Goal: Information Seeking & Learning: Learn about a topic

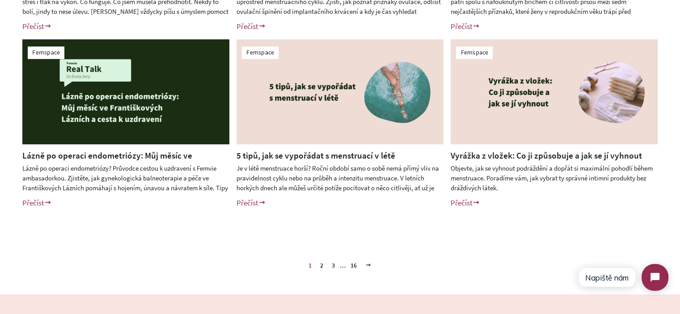
scroll to position [402, 0]
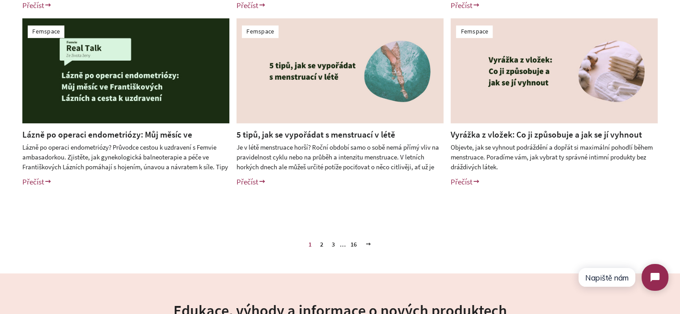
click at [322, 245] on link "2" at bounding box center [321, 244] width 10 height 13
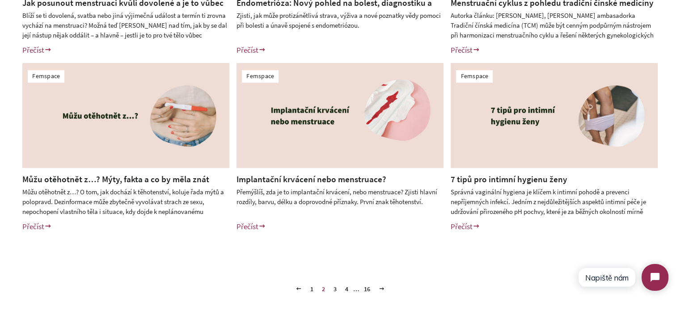
scroll to position [402, 0]
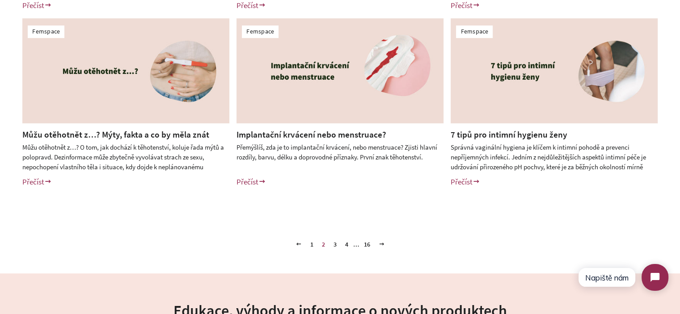
click at [333, 243] on link "3" at bounding box center [335, 244] width 10 height 13
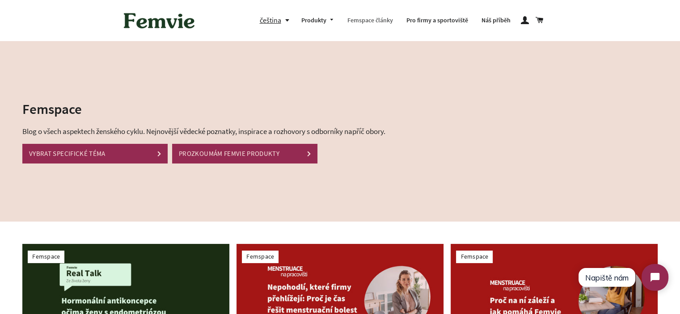
click at [352, 23] on link "Femspace články" at bounding box center [369, 20] width 59 height 23
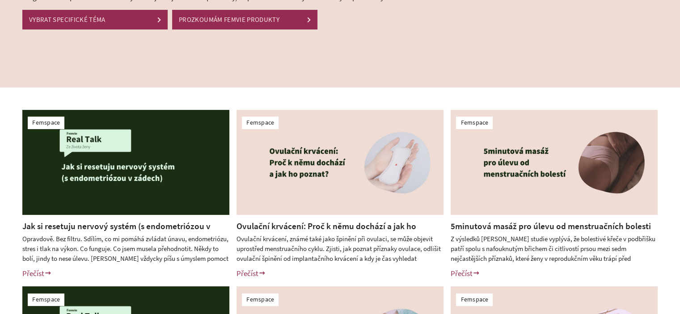
click at [504, 225] on link "5minutová masáž pro úlevu od menstruačních bolesti" at bounding box center [550, 226] width 200 height 11
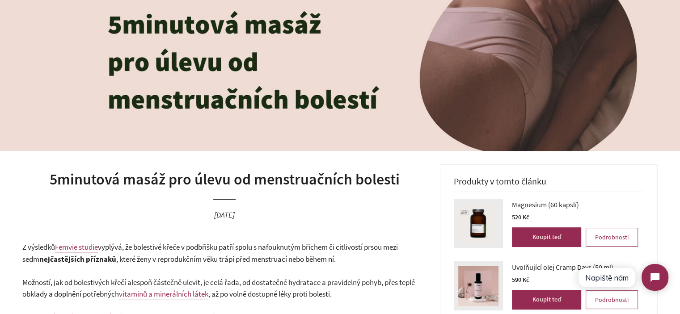
scroll to position [179, 0]
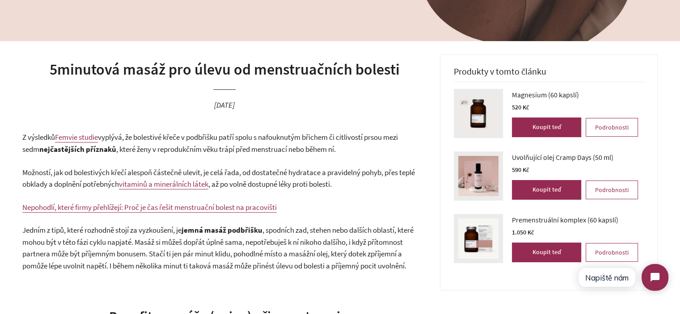
click at [161, 146] on span ", které ženy v reprodukčním věku trápí před menstruací nebo během ní." at bounding box center [225, 149] width 219 height 10
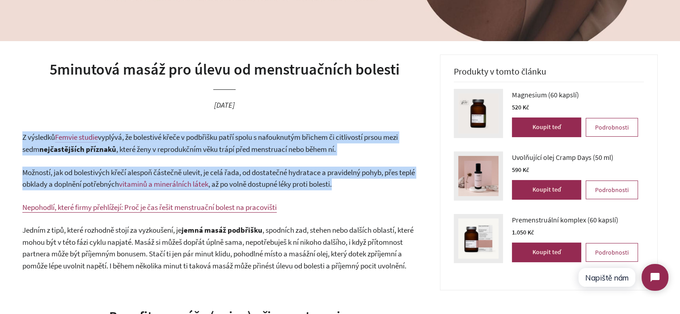
drag, startPoint x: 161, startPoint y: 146, endPoint x: 318, endPoint y: 161, distance: 157.6
drag, startPoint x: 326, startPoint y: 168, endPoint x: 333, endPoint y: 174, distance: 10.1
click at [326, 168] on span "Možností, jak od bolestivých křečí alespoň částečně ulevit, je celá řada, od do…" at bounding box center [218, 179] width 392 height 22
click at [332, 179] on span ", až po volně dostupné léky proti bolesti." at bounding box center [269, 184] width 123 height 10
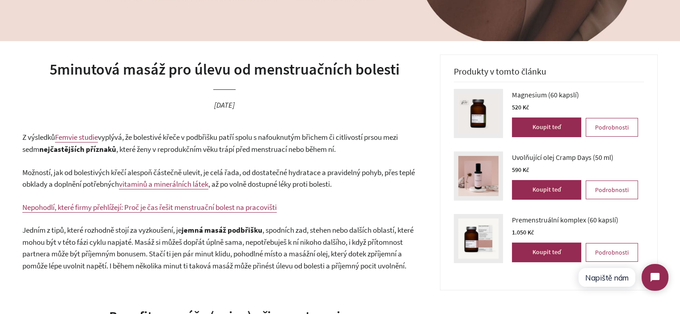
click at [332, 179] on span ", až po volně dostupné léky proti bolesti." at bounding box center [269, 184] width 123 height 10
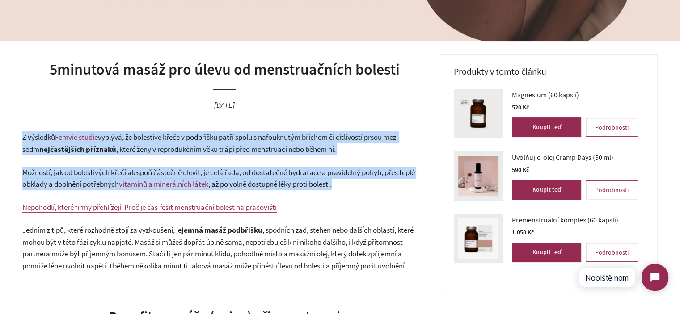
drag, startPoint x: 340, startPoint y: 179, endPoint x: 318, endPoint y: 155, distance: 32.3
click at [314, 146] on span ", které ženy v reprodukčním věku trápí před menstruací nebo během ní." at bounding box center [225, 149] width 219 height 10
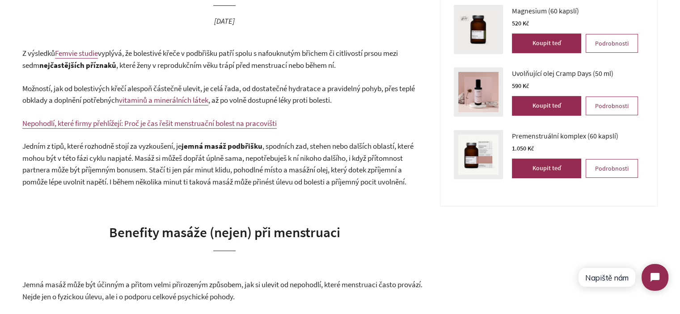
scroll to position [268, 0]
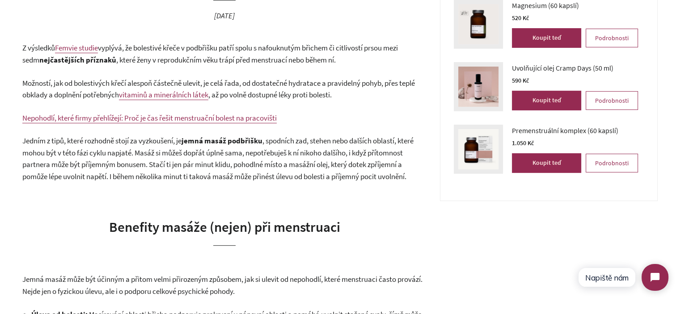
click at [243, 52] on span "vyplývá, že bolestivé křeče v podbřišku patří spolu s nafouknutým břichem či ci…" at bounding box center [209, 54] width 375 height 22
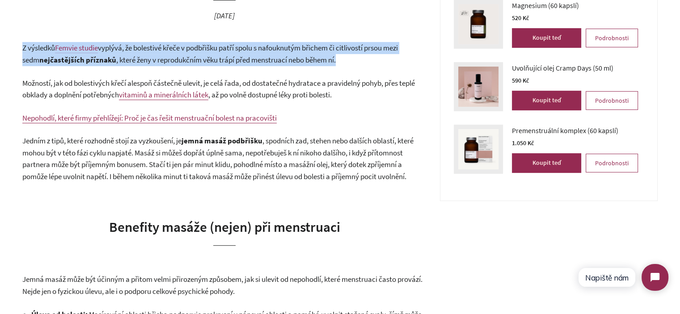
click at [243, 52] on span "vyplývá, že bolestivé křeče v podbřišku patří spolu s nafouknutým břichem či ci…" at bounding box center [209, 54] width 375 height 22
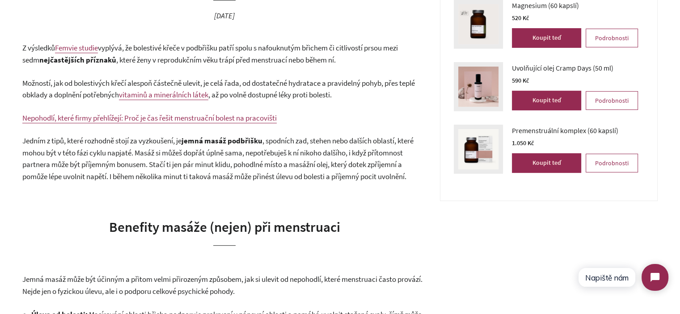
click at [316, 82] on span "Možností, jak od bolestivých křečí alespoň částečně ulevit, je celá řada, od do…" at bounding box center [218, 89] width 392 height 22
click at [307, 59] on span ", které ženy v reprodukčním věku trápí před menstruací nebo během ní." at bounding box center [225, 60] width 219 height 10
click at [329, 77] on p "Možností, jak od bolestivých křečí alespoň částečně ulevit, je celá řada, od do…" at bounding box center [224, 89] width 404 height 24
click at [318, 52] on span "vyplývá, že bolestivé křeče v podbřišku patří spolu s nafouknutým břichem či ci…" at bounding box center [209, 54] width 375 height 22
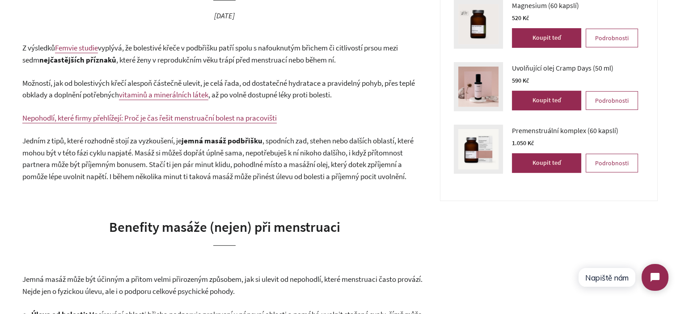
click at [288, 43] on span "vyplývá, že bolestivé křeče v podbřišku patří spolu s nafouknutým břichem či ci…" at bounding box center [209, 54] width 375 height 22
click at [288, 42] on p "Z výsledků Femvie studie vyplývá, že bolestivé křeče v podbřišku patří spolu s …" at bounding box center [224, 54] width 404 height 24
click at [92, 170] on p "Jedním z tipů, které rozhodně stojí za vyzkoušení, je jemná masáž podbřišku , s…" at bounding box center [224, 158] width 404 height 47
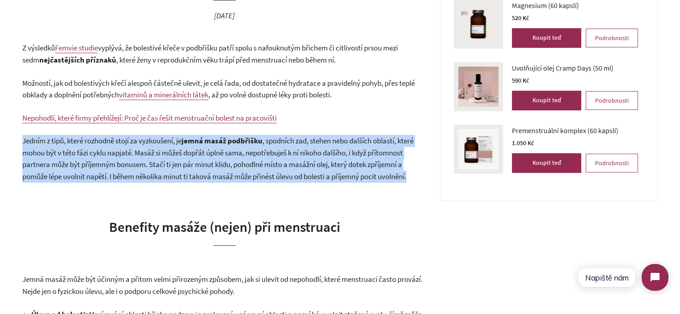
click at [92, 170] on p "Jedním z tipů, které rozhodně stojí za vyzkoušení, je jemná masáž podbřišku , s…" at bounding box center [224, 158] width 404 height 47
click at [170, 174] on span ", spodních zad, stehen nebo dalších oblastí, které mohou být v této fázi cyklu …" at bounding box center [217, 159] width 391 height 46
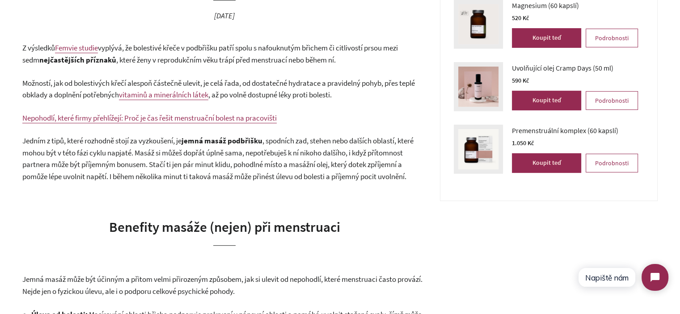
click at [75, 92] on span "Možností, jak od bolestivých křečí alespoň částečně ulevit, je celá řada, od do…" at bounding box center [218, 89] width 392 height 22
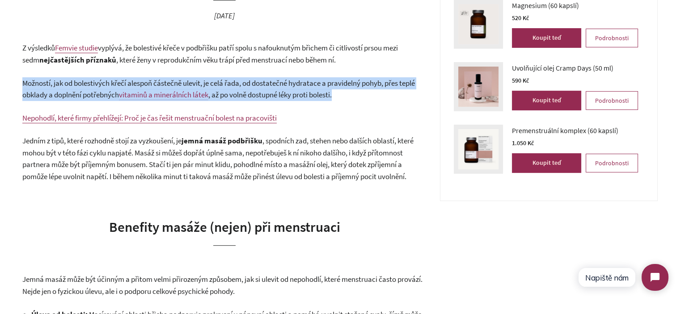
click at [75, 92] on span "Možností, jak od bolestivých křečí alespoň částečně ulevit, je celá řada, od do…" at bounding box center [218, 89] width 392 height 22
click at [310, 91] on span ", až po volně dostupné léky proti bolesti." at bounding box center [269, 95] width 123 height 10
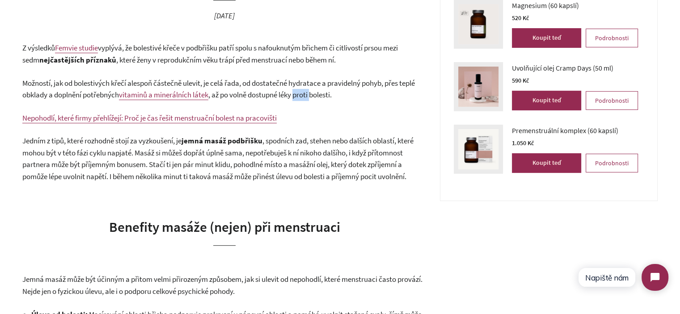
click at [310, 91] on span ", až po volně dostupné léky proti bolesti." at bounding box center [269, 95] width 123 height 10
click at [351, 94] on p "Možností, jak od bolestivých křečí alespoň částečně ulevit, je celá řada, od do…" at bounding box center [224, 89] width 404 height 24
click at [216, 162] on span ", spodních zad, stehen nebo dalších oblastí, které mohou být v této fázi cyklu …" at bounding box center [217, 159] width 391 height 46
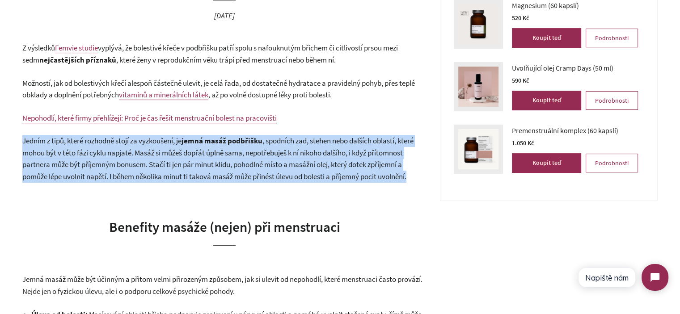
click at [216, 162] on span ", spodních zad, stehen nebo dalších oblastí, které mohou být v této fázi cyklu …" at bounding box center [217, 159] width 391 height 46
click at [128, 156] on span ", spodních zad, stehen nebo dalších oblastí, které mohou být v této fázi cyklu …" at bounding box center [217, 159] width 391 height 46
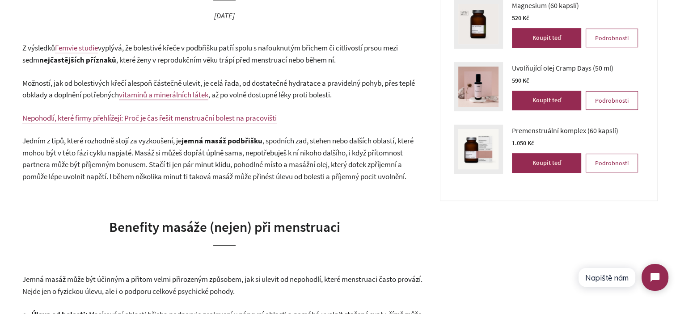
click at [231, 138] on span "jemná masáž podbřišku" at bounding box center [221, 141] width 81 height 10
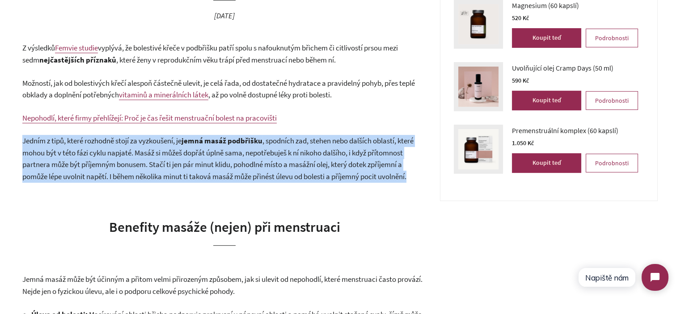
click at [231, 138] on span "jemná masáž podbřišku" at bounding box center [221, 141] width 81 height 10
click at [250, 163] on span ", spodních zad, stehen nebo dalších oblastí, které mohou být v této fázi cyklu …" at bounding box center [217, 159] width 391 height 46
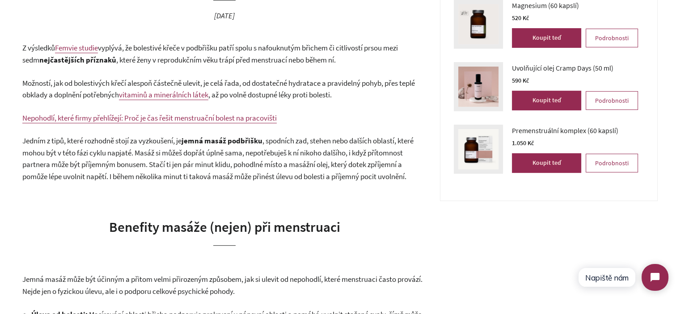
click at [29, 140] on span "Jedním z tipů, které rozhodně stojí za vyzkoušení, je" at bounding box center [101, 141] width 159 height 10
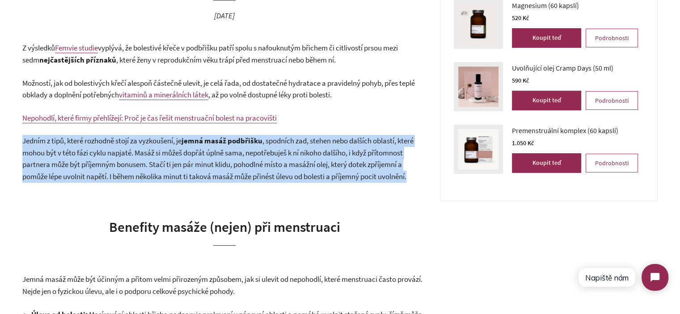
drag, startPoint x: 29, startPoint y: 140, endPoint x: 429, endPoint y: 180, distance: 401.5
copy div "Jedním z tipů, které rozhodně stojí za vyzkoušení, je jemná masáž podbřišku , s…"
click at [328, 170] on p "Jedním z tipů, které rozhodně stojí za vyzkoušení, je jemná masáž podbřišku , s…" at bounding box center [224, 158] width 404 height 47
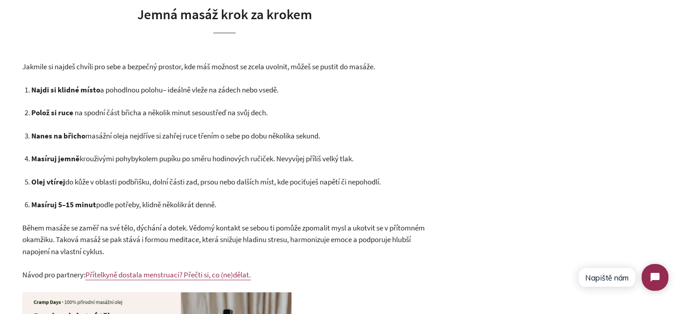
scroll to position [1072, 0]
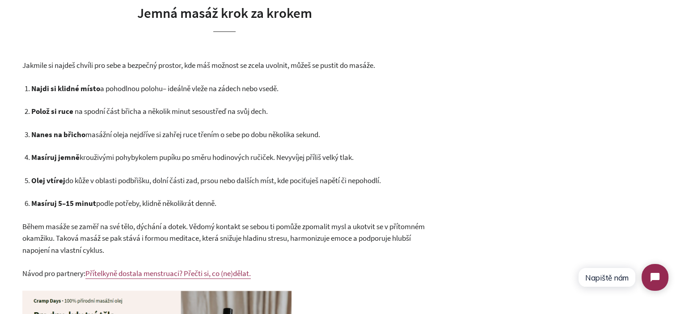
drag, startPoint x: 23, startPoint y: 86, endPoint x: 267, endPoint y: 207, distance: 272.0
copy ol "Najdi si klidné místo a pohodlnou polohu – ideálně vleže na zádech nebo vsedě. …"
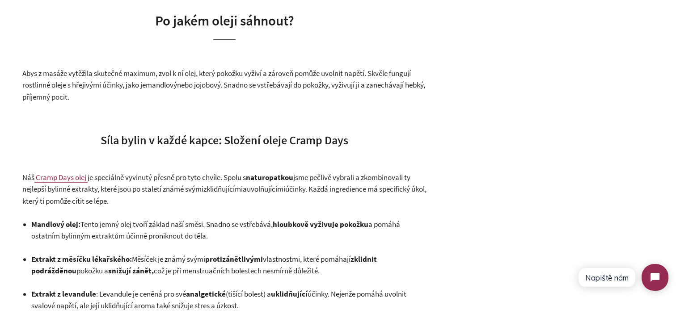
scroll to position [804, 0]
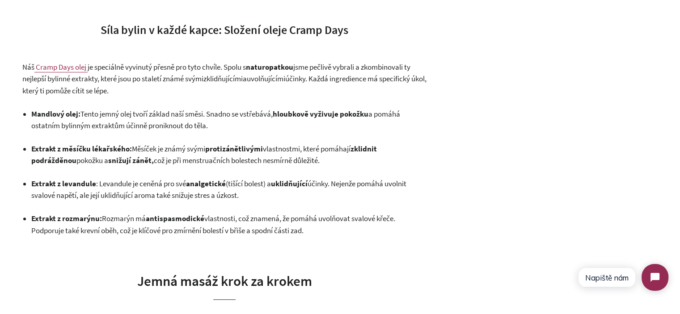
click at [93, 113] on span ": Tento jemný olej tvoří základ naší směsi. Snadno se vstřebává, hloubkově vyži…" at bounding box center [215, 120] width 369 height 22
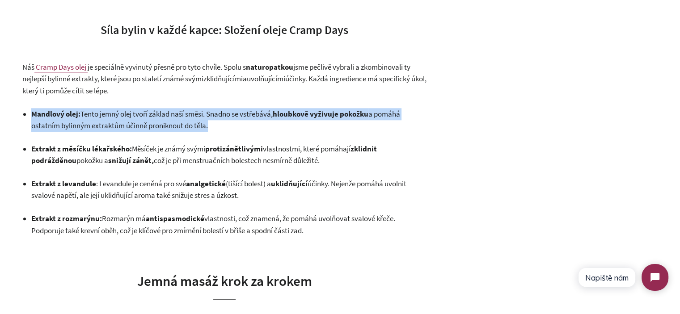
click at [93, 113] on span ": Tento jemný olej tvoří základ naší směsi. Snadno se vstřebává, hloubkově vyži…" at bounding box center [215, 120] width 369 height 22
click at [227, 126] on p "Mandlový olej : Tento jemný olej tvoří základ naší směsi. Snadno se vstřebává, …" at bounding box center [228, 120] width 395 height 24
drag, startPoint x: 21, startPoint y: 67, endPoint x: 345, endPoint y: 234, distance: 364.7
click at [345, 234] on div "5minutová masáž pro úlevu od menstruačních bolesti 6. srpen 2025 Z výsledků Fem…" at bounding box center [340, 185] width 680 height 1512
copy div "Náš Cramp Days olej je speciálně vyvinutý přesně pro tyto chvíle. Spolu s natur…"
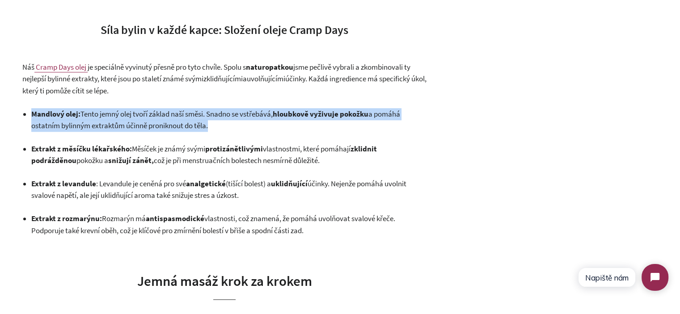
click at [164, 154] on p "Extrakt z měsíčku lékařského : Měsíček je známý svými protizánětlivými vlastnos…" at bounding box center [228, 155] width 395 height 24
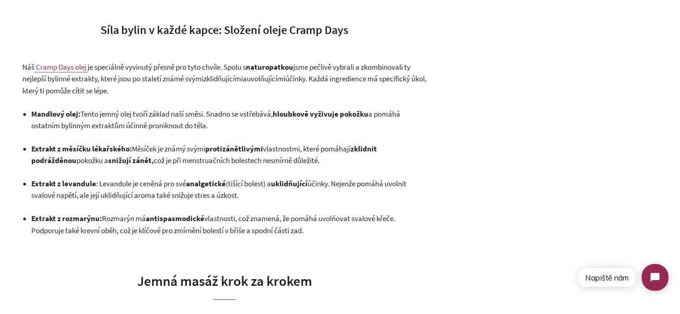
click at [135, 148] on span ": Měsíček je známý svými" at bounding box center [168, 149] width 76 height 10
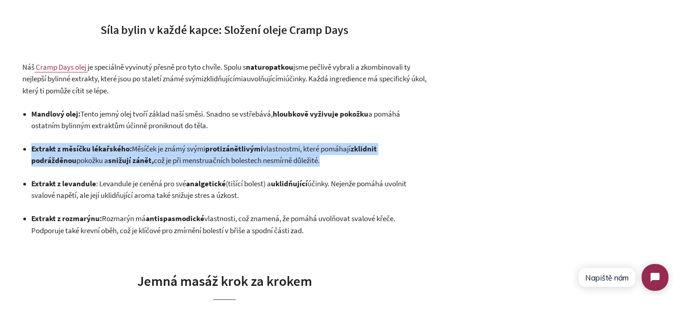
click at [135, 148] on span ": Měsíček je známý svými" at bounding box center [168, 149] width 76 height 10
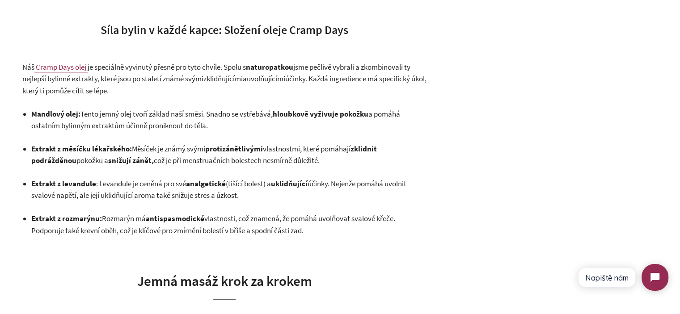
click at [112, 117] on span ": Tento jemný olej tvoří základ naší směsi. Snadno se vstřebává, hloubkově vyži…" at bounding box center [215, 120] width 369 height 22
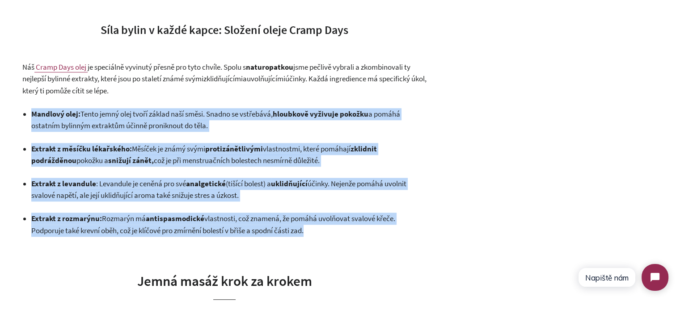
drag, startPoint x: 112, startPoint y: 117, endPoint x: 322, endPoint y: 217, distance: 232.8
click at [322, 217] on ul "Mandlový olej : Tento jemný olej tvoří základ naší směsi. Snadno se vstřebává, …" at bounding box center [228, 172] width 395 height 129
click at [325, 227] on p "Extrakt z rozmarýnu : Rozmarýn má antispasmodické vlastnosti, což znamená, že p…" at bounding box center [228, 225] width 395 height 24
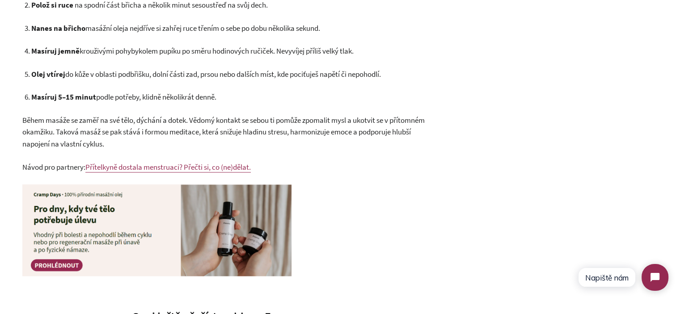
scroll to position [1296, 0]
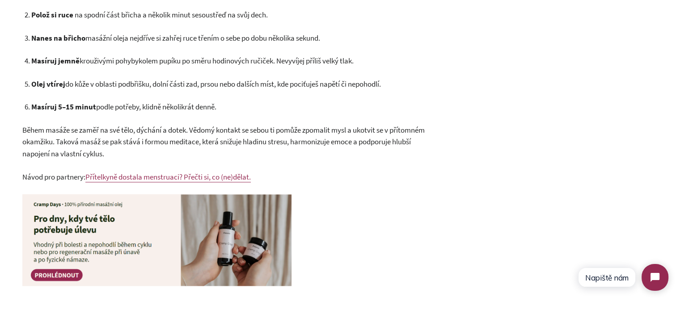
scroll to position [1162, 0]
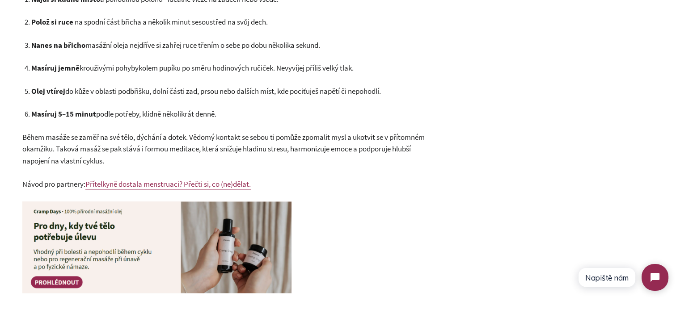
click at [300, 93] on span ", dolní části zad, prsou nebo dalších míst, kde pociťuješ napětí či nepohodlí." at bounding box center [264, 91] width 231 height 10
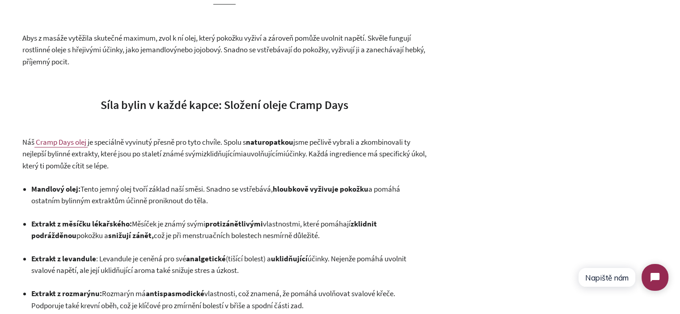
scroll to position [715, 0]
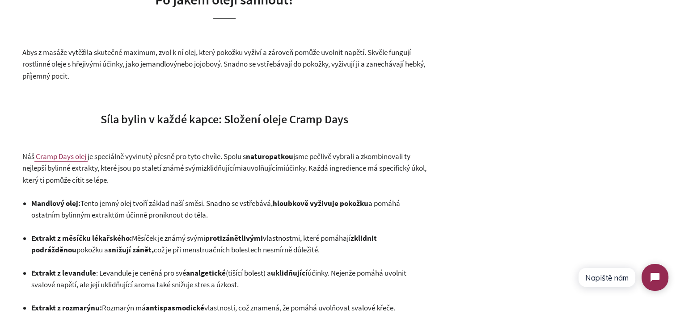
click at [277, 120] on span "Síla bylin v každé kapce: Složení oleje Cramp Days" at bounding box center [225, 119] width 248 height 15
click at [247, 173] on p "Náš Cramp Days olej je speciálně vyvinutý přesně pro tyto chvíle. Spolu s natur…" at bounding box center [224, 169] width 404 height 36
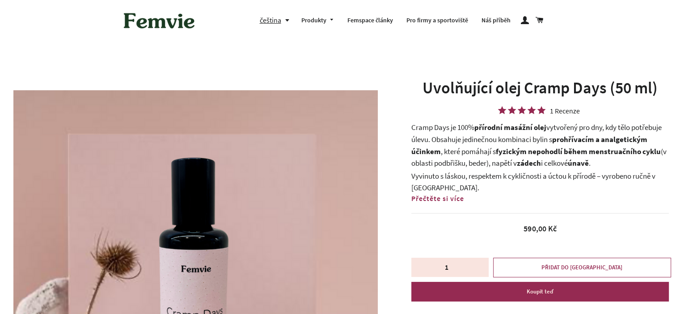
click at [465, 155] on p "Cramp Days je 100% přírodní masážní olej vytvořený pro dny, kdy tělo potřebuje …" at bounding box center [539, 145] width 257 height 47
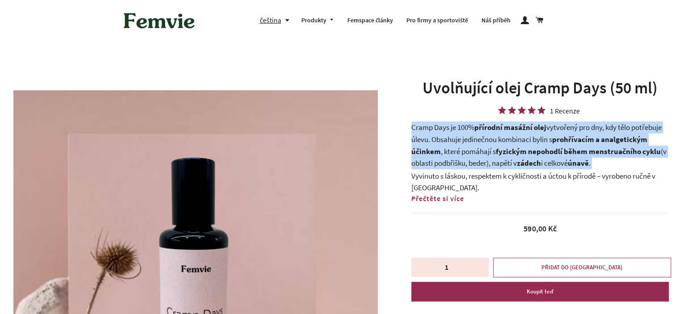
click at [465, 155] on p "Cramp Days je 100% přírodní masážní olej vytvořený pro dny, kdy tělo potřebuje …" at bounding box center [539, 145] width 257 height 47
click at [552, 157] on p "Cramp Days je 100% přírodní masážní olej vytvořený pro dny, kdy tělo potřebuje …" at bounding box center [539, 145] width 257 height 47
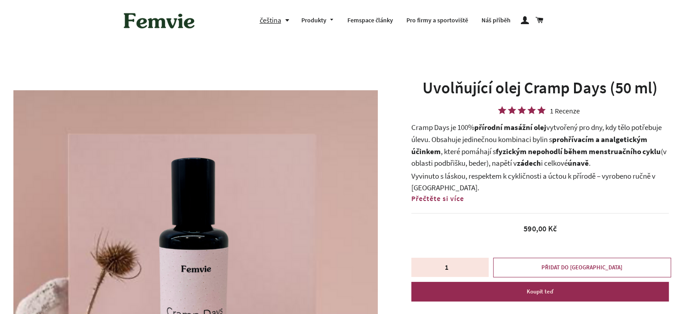
click at [451, 151] on p "Cramp Days je 100% přírodní masážní olej vytvořený pro dny, kdy tělo potřebuje …" at bounding box center [539, 145] width 257 height 47
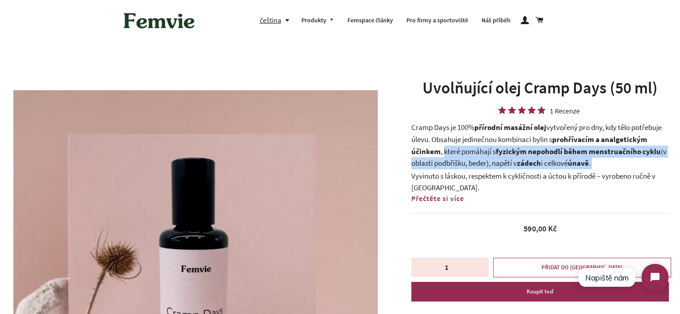
drag, startPoint x: 451, startPoint y: 151, endPoint x: 611, endPoint y: 159, distance: 160.6
click at [611, 159] on p "Cramp Days je 100% přírodní masážní olej vytvořený pro dny, kdy tělo potřebuje …" at bounding box center [539, 145] width 257 height 47
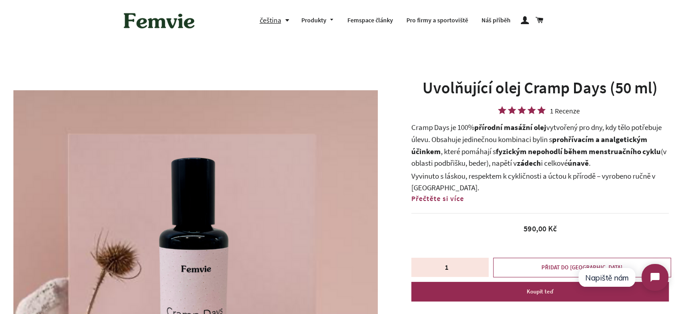
click at [536, 176] on p "Vyvinuto s láskou, respektem k cykličnosti a úctou k přírodě – vyrobeno ručně v…" at bounding box center [539, 182] width 257 height 24
click at [504, 148] on strong "fyzickým nepohodlí během menstruačního cyklu" at bounding box center [578, 152] width 165 height 10
click at [493, 161] on p "Cramp Days je 100% přírodní masážní olej vytvořený pro dny, kdy tělo potřebuje …" at bounding box center [539, 145] width 257 height 47
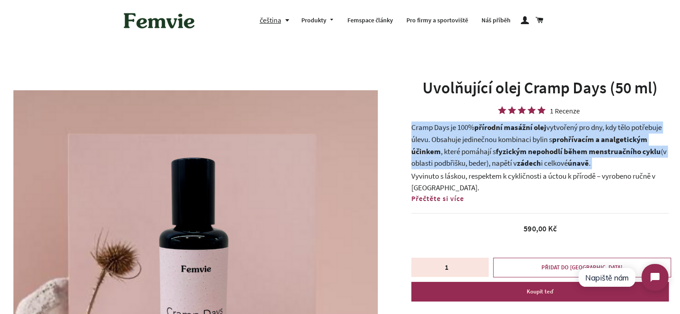
click at [493, 161] on p "Cramp Days je 100% přírodní masážní olej vytvořený pro dny, kdy tělo potřebuje …" at bounding box center [539, 145] width 257 height 47
click at [562, 162] on p "Cramp Days je 100% přírodní masážní olej vytvořený pro dny, kdy tělo potřebuje …" at bounding box center [539, 145] width 257 height 47
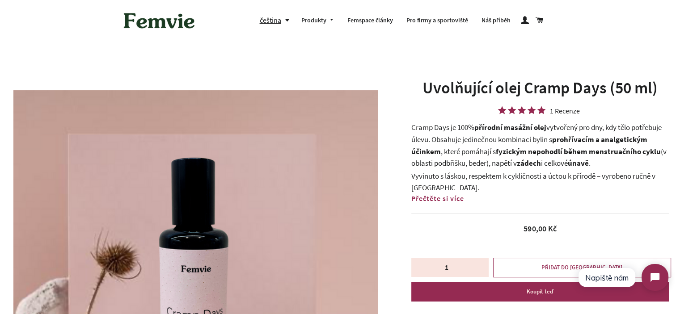
click at [453, 201] on span "Přečtěte si více" at bounding box center [437, 198] width 53 height 9
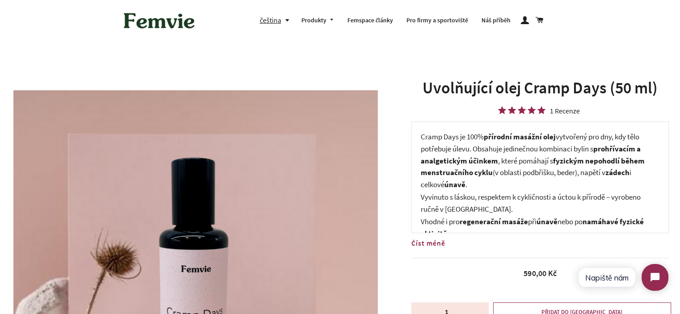
click at [503, 160] on p "Cramp Days je 100% přírodní masážní olej vytvořený pro dny, kdy tělo potřebuje …" at bounding box center [539, 160] width 239 height 59
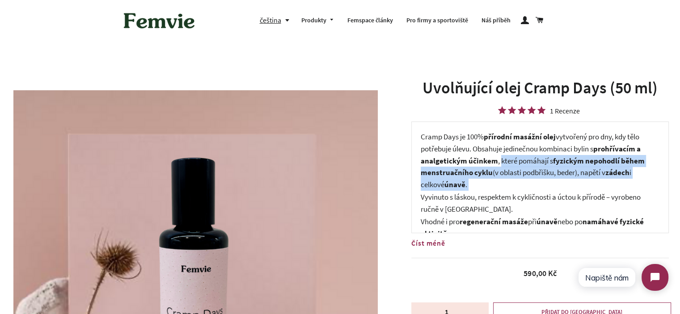
drag, startPoint x: 503, startPoint y: 160, endPoint x: 509, endPoint y: 182, distance: 23.6
click at [509, 182] on p "Cramp Days je 100% přírodní masážní olej vytvořený pro dny, kdy tělo potřebuje …" at bounding box center [539, 160] width 239 height 59
click at [509, 183] on p "Cramp Days je 100% přírodní masážní olej vytvořený pro dny, kdy tělo potřebuje …" at bounding box center [539, 160] width 239 height 59
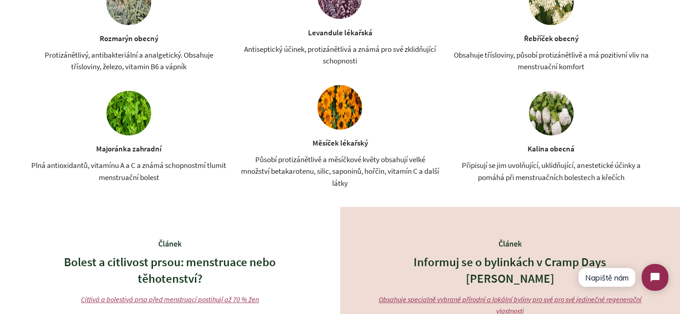
scroll to position [1117, 0]
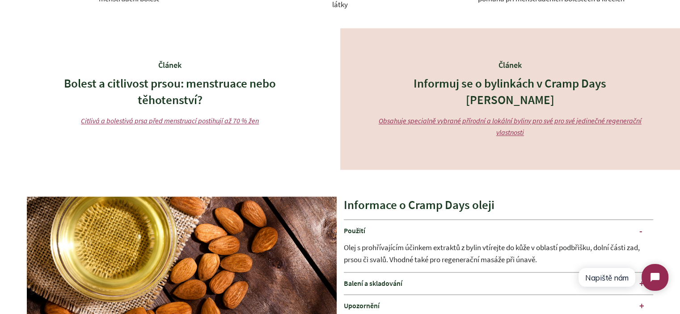
click at [403, 139] on div "Článek Informuj se o bylinkách v Cramp Days Oleji Obsahuje specialně vybrané př…" at bounding box center [510, 98] width 340 height 141
click at [323, 153] on div "Článek Bolest a citlivost prsou: menstruace nebo těhotenství? Citlivá a bolesti…" at bounding box center [170, 98] width 340 height 141
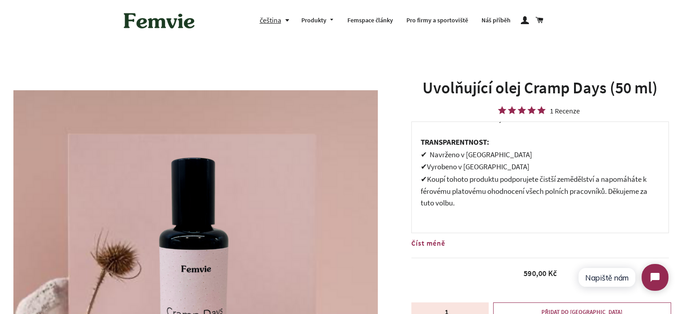
click at [416, 92] on h1 "Uvolňující olej Cramp Days (50 ml)" at bounding box center [539, 88] width 257 height 22
click at [363, 17] on link "Femspace články" at bounding box center [369, 20] width 59 height 23
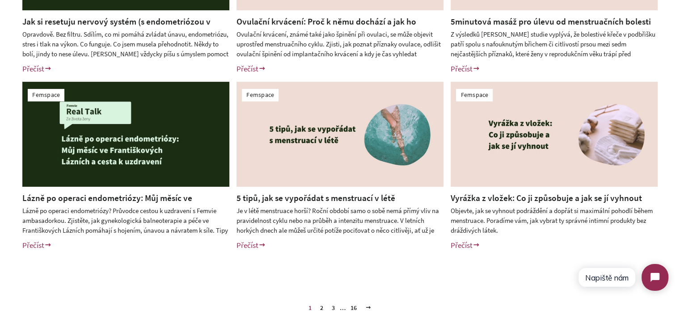
scroll to position [357, 0]
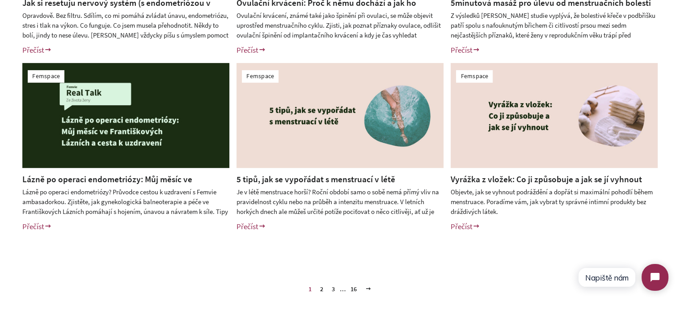
click at [323, 291] on link "2" at bounding box center [321, 288] width 10 height 13
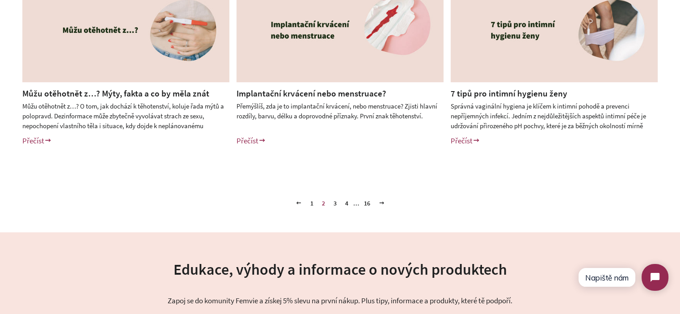
scroll to position [447, 0]
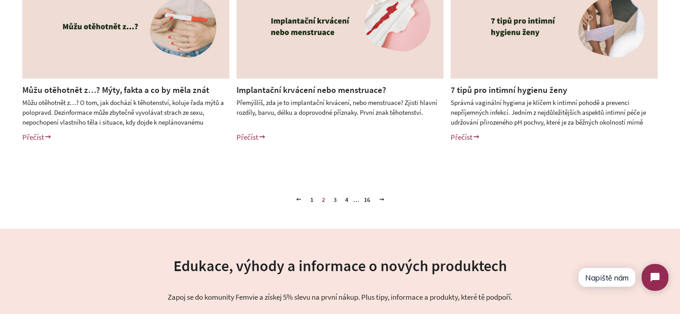
click at [335, 200] on link "3" at bounding box center [335, 199] width 10 height 13
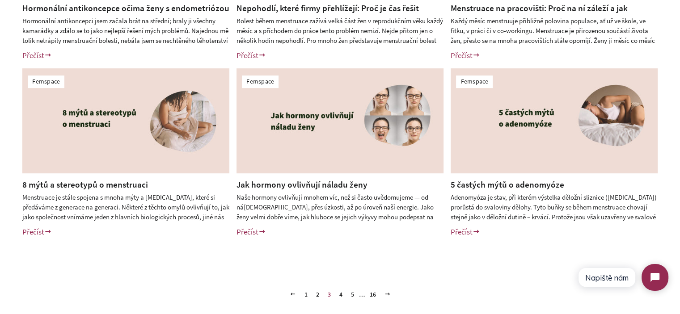
scroll to position [357, 0]
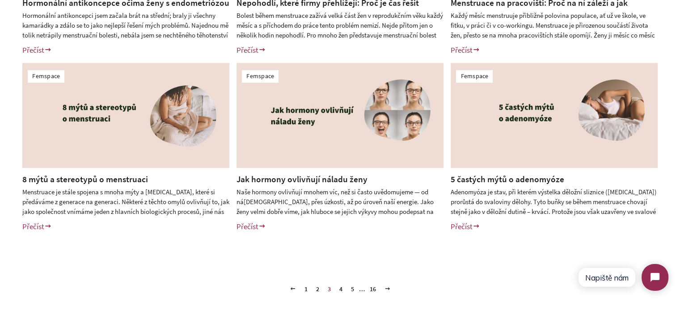
click at [340, 290] on link "4" at bounding box center [341, 288] width 10 height 13
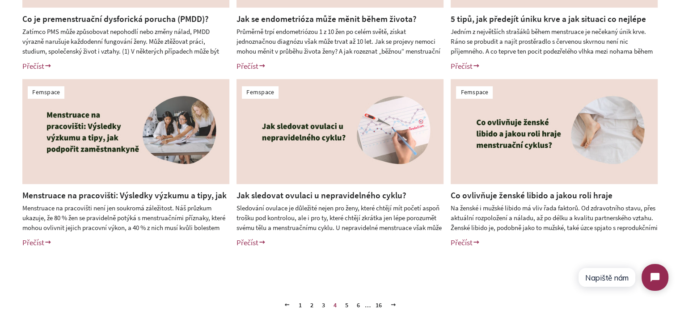
scroll to position [357, 0]
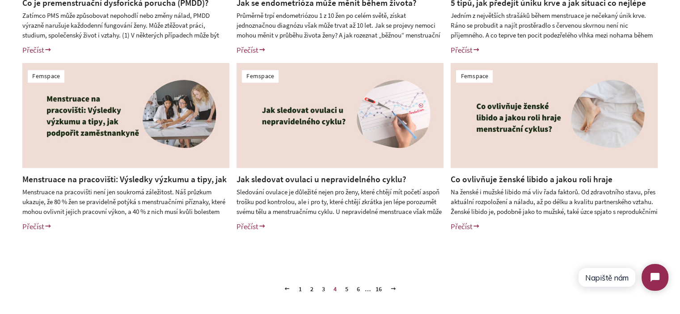
click at [0, 192] on div "Femspace Co je premenstruační dysforická porucha (PMDD)? Zatímco PMS může způso…" at bounding box center [340, 59] width 680 height 391
